Goal: Navigation & Orientation: Find specific page/section

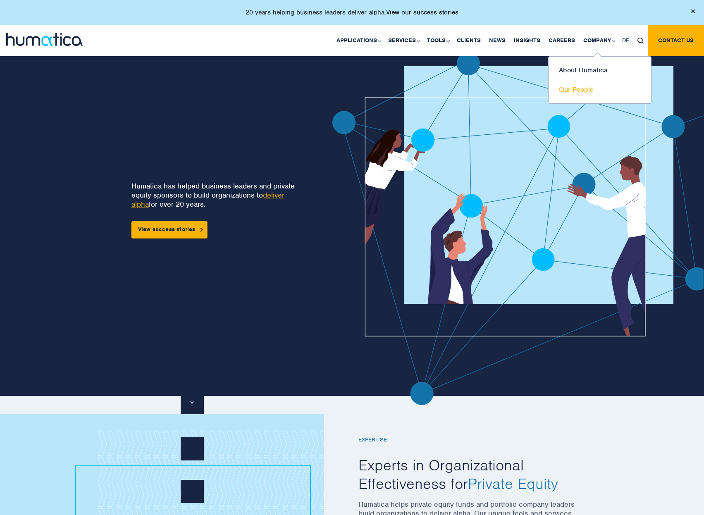
click at [572, 91] on link "Our People" at bounding box center [599, 89] width 102 height 19
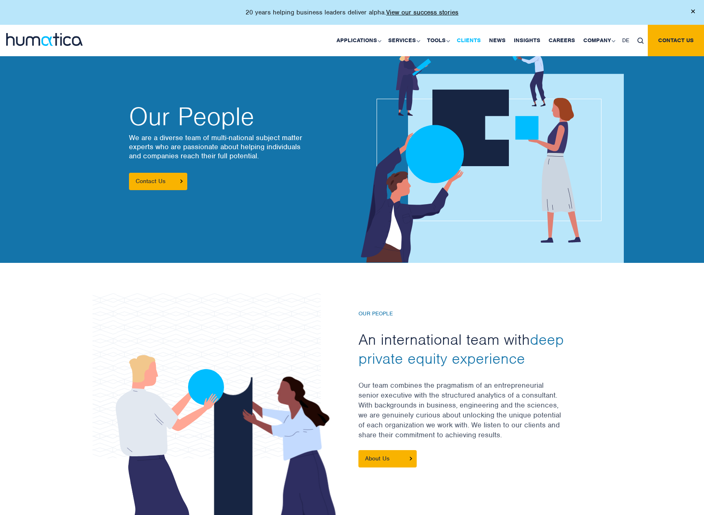
click at [477, 40] on link "Clients" at bounding box center [468, 40] width 32 height 31
